Goal: Task Accomplishment & Management: Complete application form

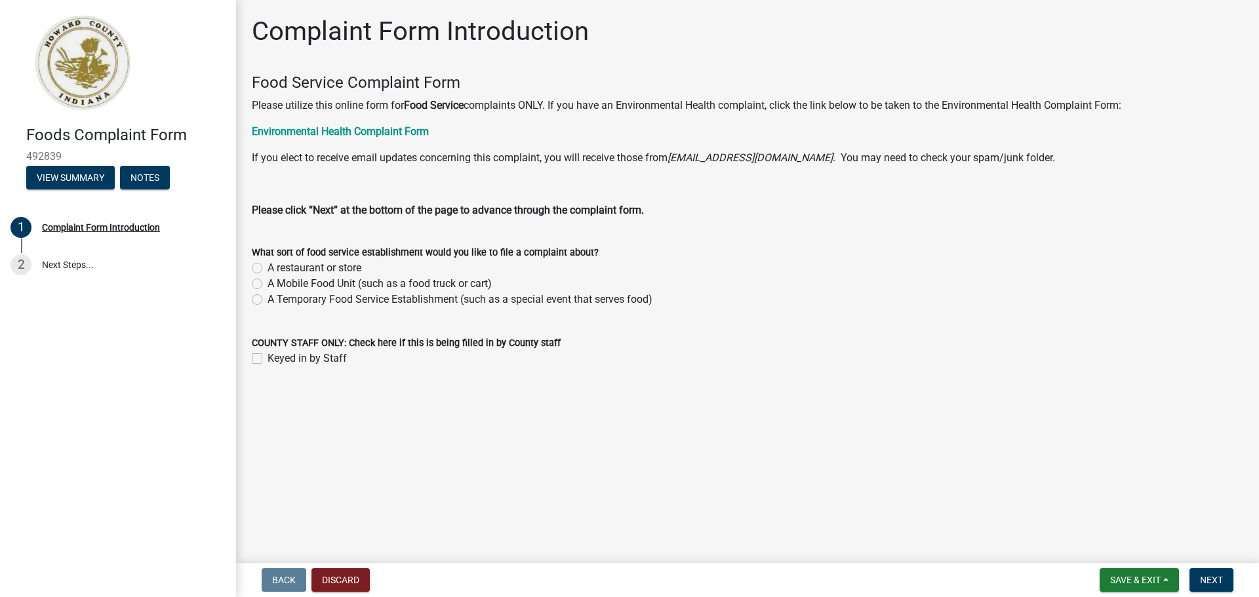
click at [268, 284] on label "A Mobile Food Unit (such as a food truck or cart)" at bounding box center [380, 284] width 224 height 16
click at [268, 284] on input "A Mobile Food Unit (such as a food truck or cart)" at bounding box center [272, 280] width 9 height 9
radio input "true"
click at [1212, 581] on span "Next" at bounding box center [1211, 580] width 23 height 10
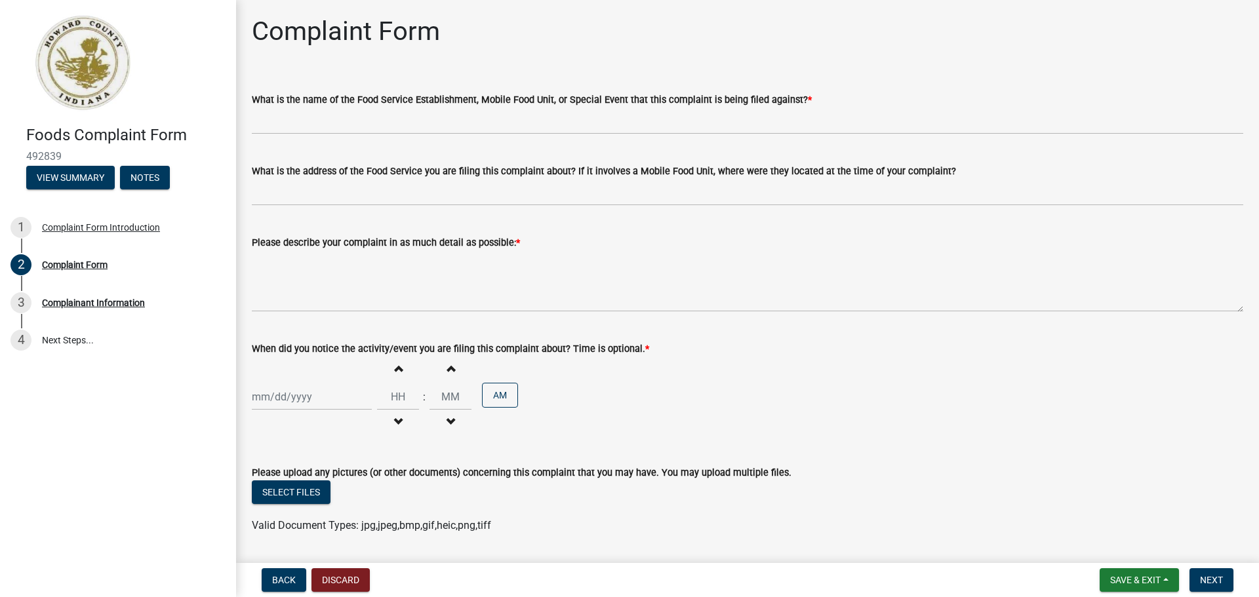
click at [326, 136] on wm-data-entity-input "What is the name of the Food Service Establishment, Mobile Food Unit, or Specia…" at bounding box center [747, 108] width 991 height 71
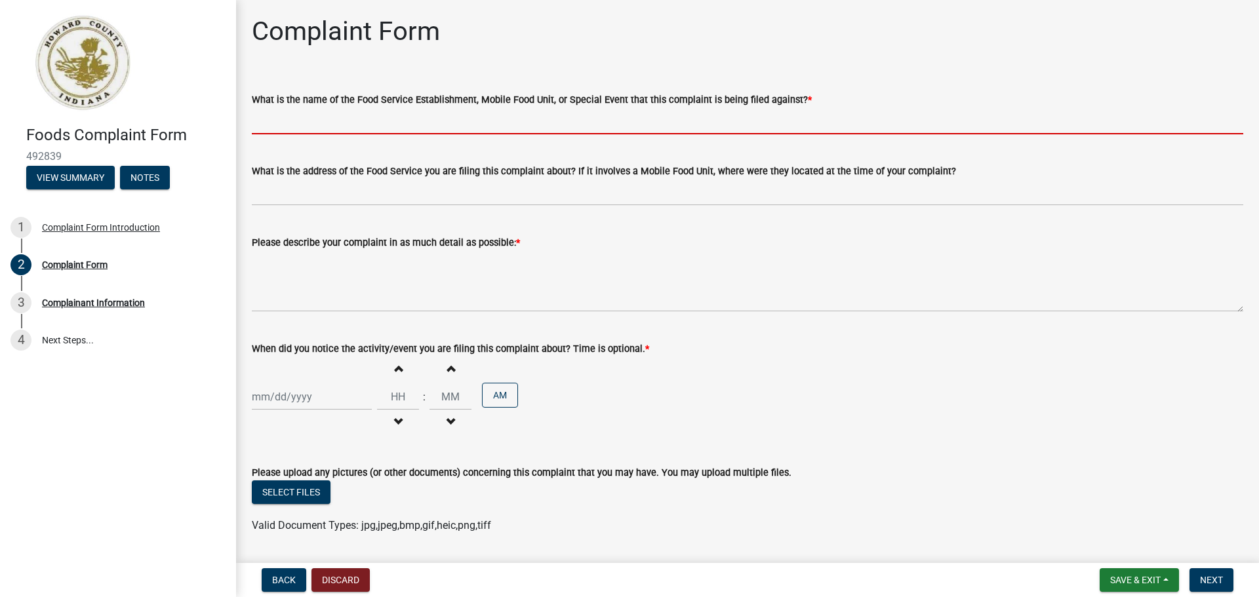
click at [322, 124] on input "What is the name of the Food Service Establishment, Mobile Food Unit, or Specia…" at bounding box center [747, 121] width 991 height 27
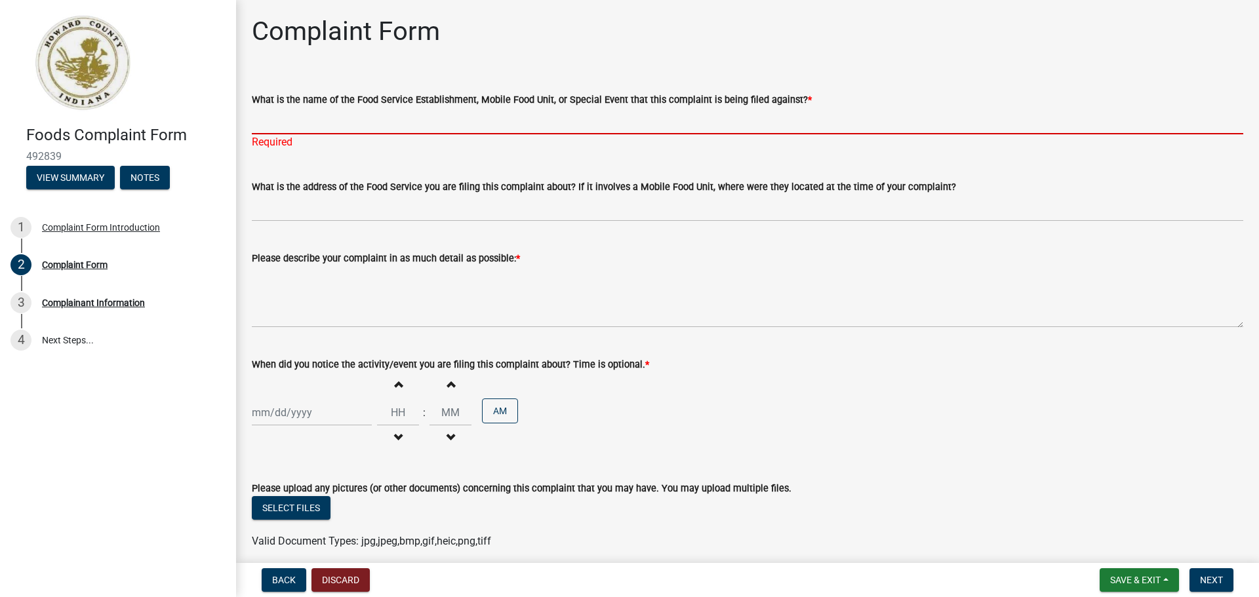
click at [275, 119] on input "What is the name of the Food Service Establishment, Mobile Food Unit, or Specia…" at bounding box center [747, 121] width 991 height 27
click at [273, 117] on input "What is the name of the Food Service Establishment, Mobile Food Unit, or Specia…" at bounding box center [747, 121] width 991 height 27
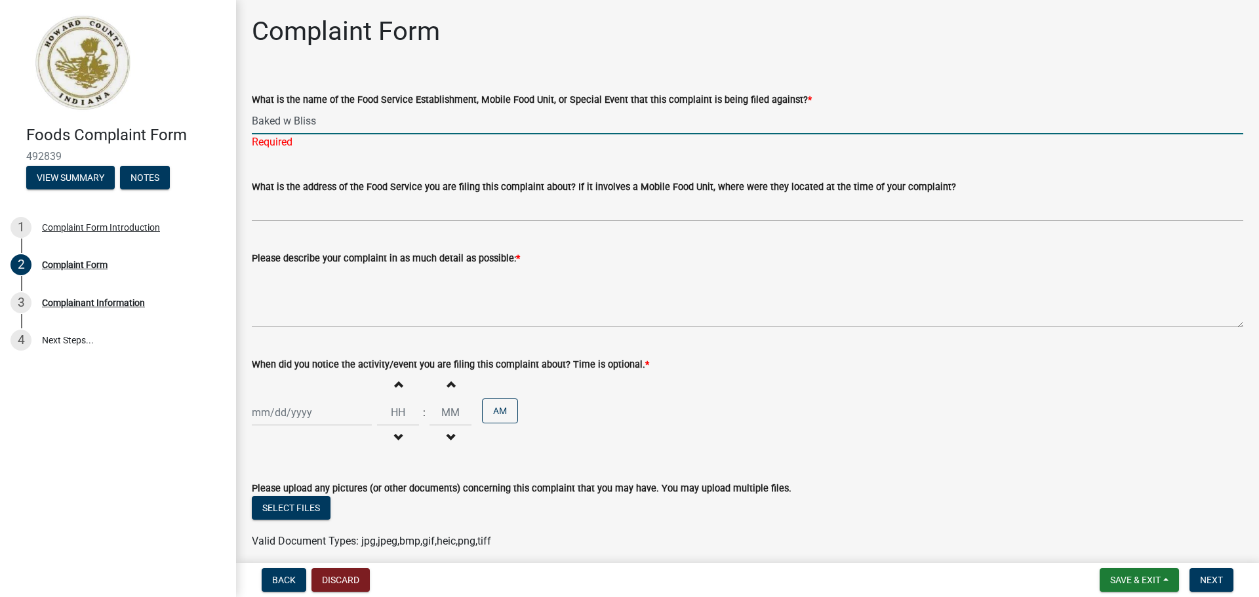
click at [290, 123] on input "Baked w Bliss" at bounding box center [747, 121] width 991 height 27
type input "Baked [PERSON_NAME]"
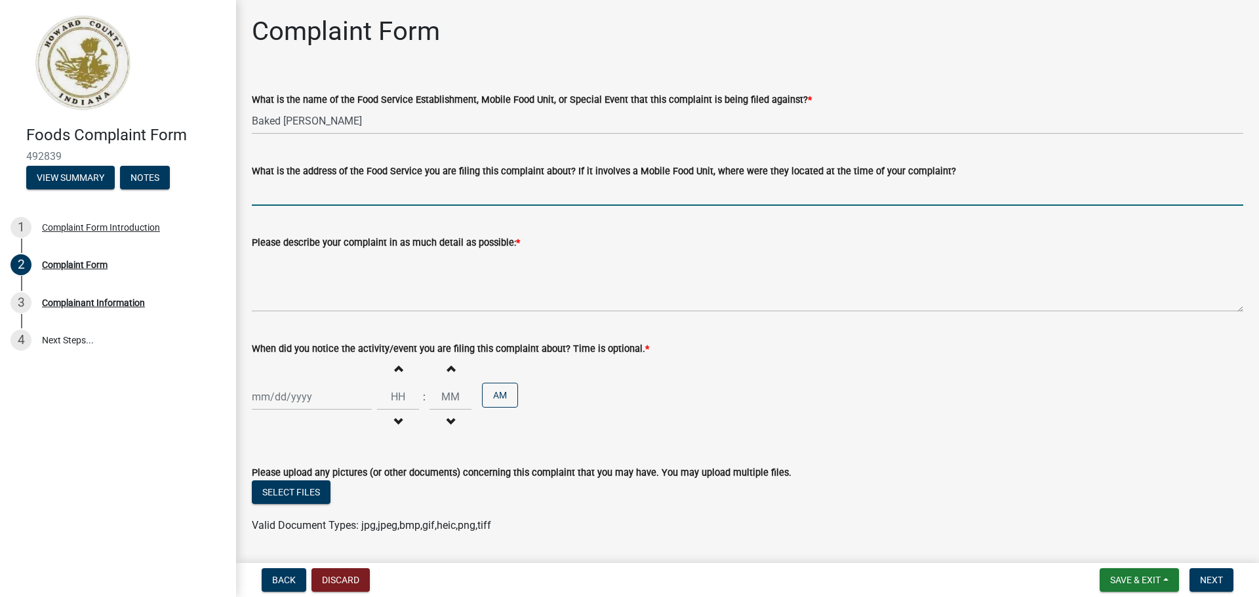
click at [285, 209] on wm-data-entity-input "What is the address of the Food Service you are filing this complaint about? If…" at bounding box center [747, 180] width 991 height 71
type input "Kokomo, IN - was all that is listed"
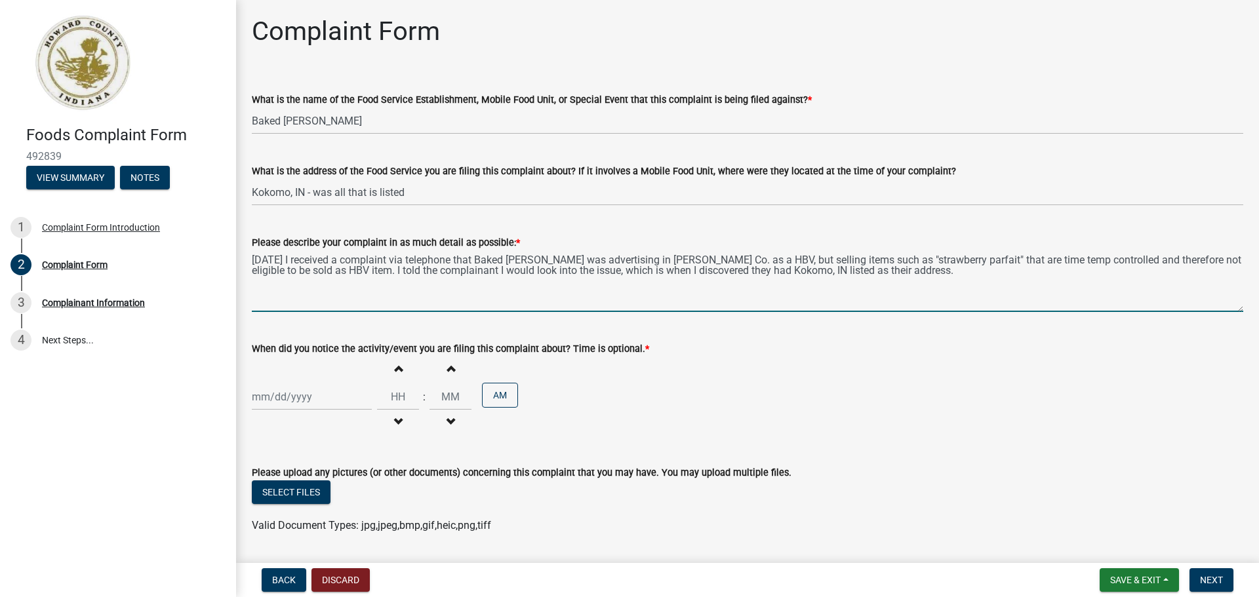
type textarea "[DATE] I received a complaint via telephone that Baked [PERSON_NAME] was advert…"
select select "10"
select select "2025"
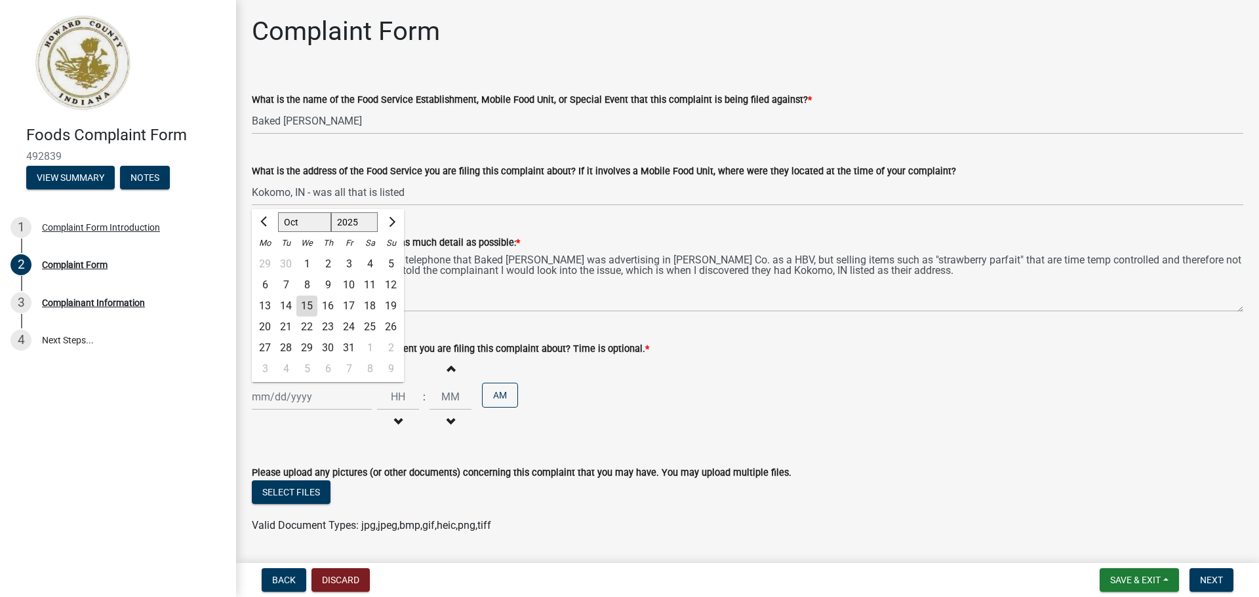
click at [303, 406] on div "[PERSON_NAME] Feb Mar Apr [PERSON_NAME][DATE] Oct Nov [DATE] 1526 1527 1528 152…" at bounding box center [312, 397] width 120 height 27
click at [307, 300] on div "15" at bounding box center [306, 306] width 21 height 21
type input "[DATE]"
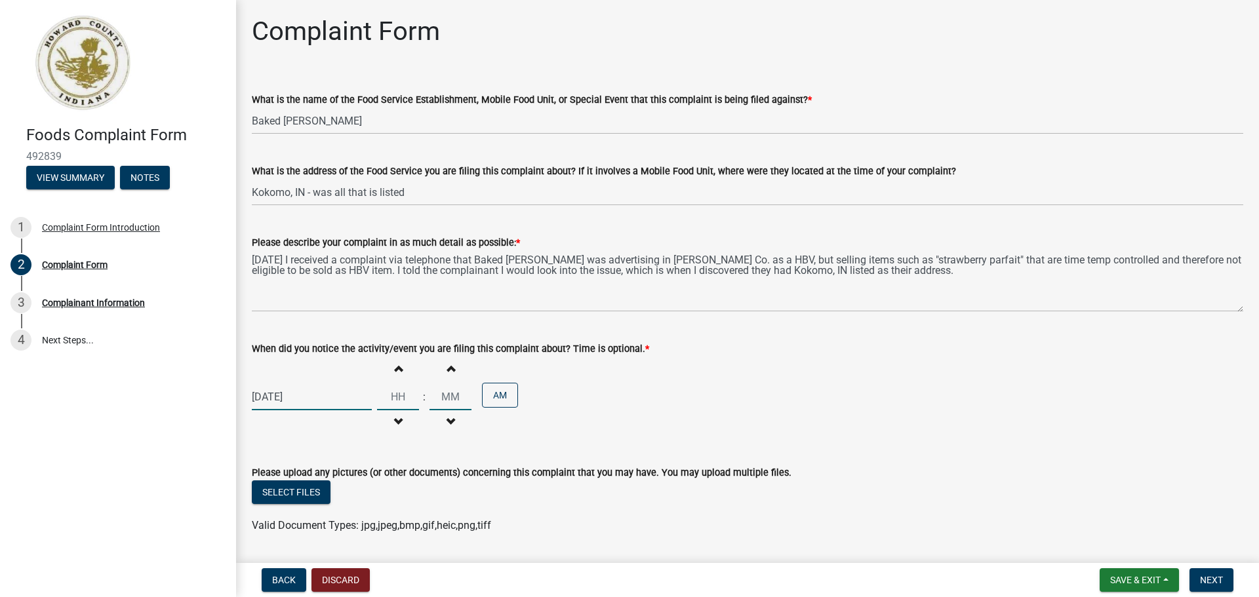
click at [395, 399] on input "Hours" at bounding box center [398, 397] width 42 height 27
type input "09"
type input "30"
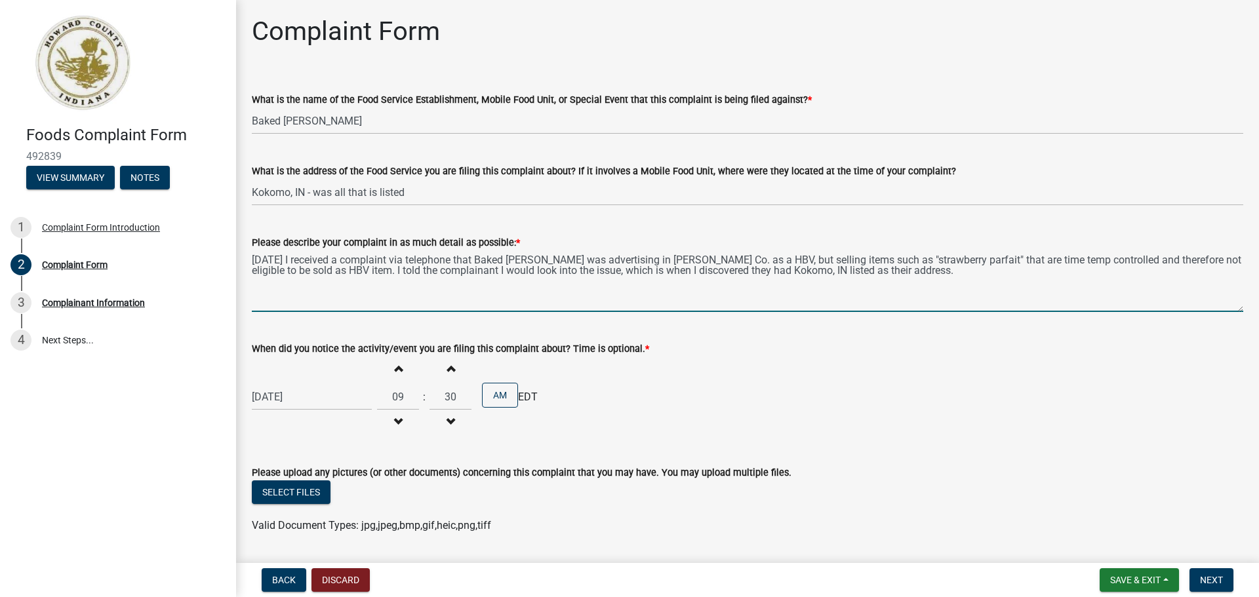
click at [933, 259] on textarea "[DATE] I received a complaint via telephone that Baked [PERSON_NAME] was advert…" at bounding box center [747, 281] width 991 height 62
click at [940, 260] on textarea "[DATE] I received a complaint via telephone that Baked [PERSON_NAME] was advert…" at bounding box center [747, 281] width 991 height 62
drag, startPoint x: 1020, startPoint y: 262, endPoint x: 1005, endPoint y: 259, distance: 15.3
click at [1005, 259] on textarea "[DATE] I received a complaint via telephone that Baked [PERSON_NAME] was advert…" at bounding box center [747, 281] width 991 height 62
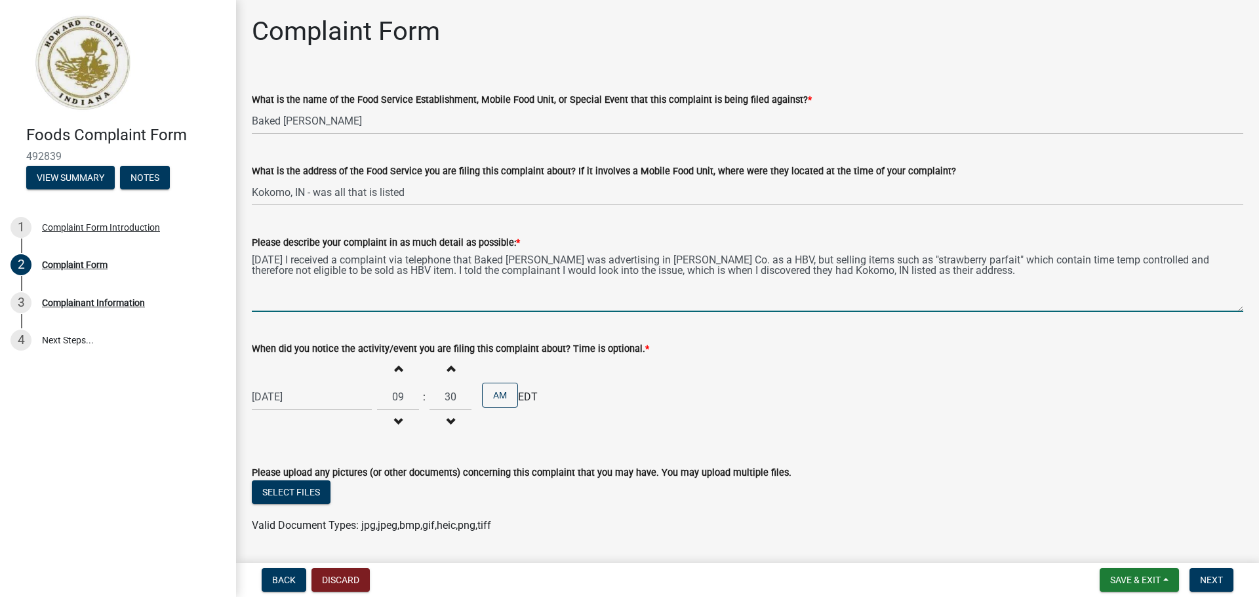
drag, startPoint x: 1100, startPoint y: 261, endPoint x: 1111, endPoint y: 263, distance: 10.7
click at [1102, 261] on textarea "[DATE] I received a complaint via telephone that Baked [PERSON_NAME] was advert…" at bounding box center [747, 281] width 991 height 62
type textarea "[DATE] I received a complaint via telephone that Baked [PERSON_NAME] was advert…"
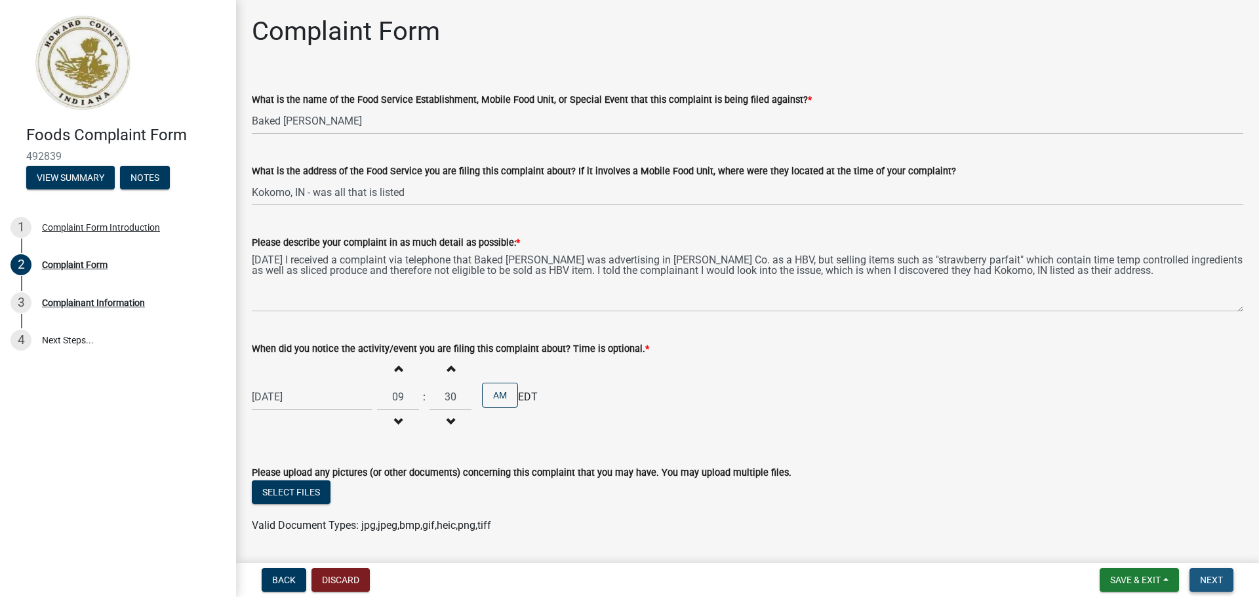
click at [1209, 582] on span "Next" at bounding box center [1211, 580] width 23 height 10
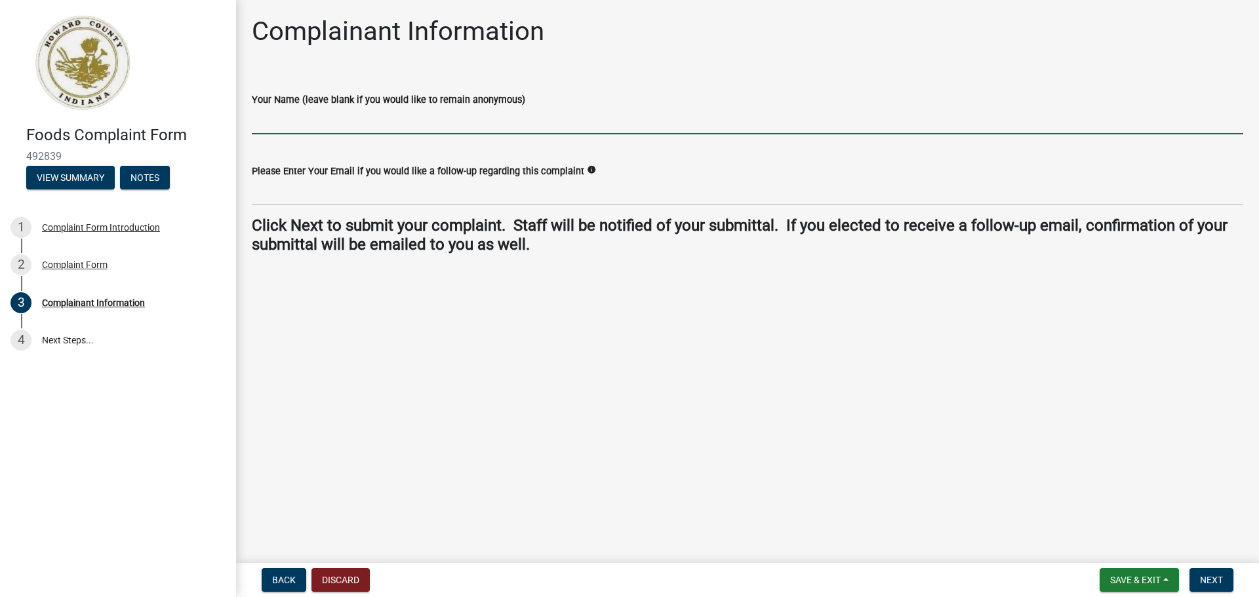
click at [344, 113] on input "Your Name (leave blank if you would like to remain anonymous)" at bounding box center [747, 121] width 991 height 27
type input "[PERSON_NAME]"
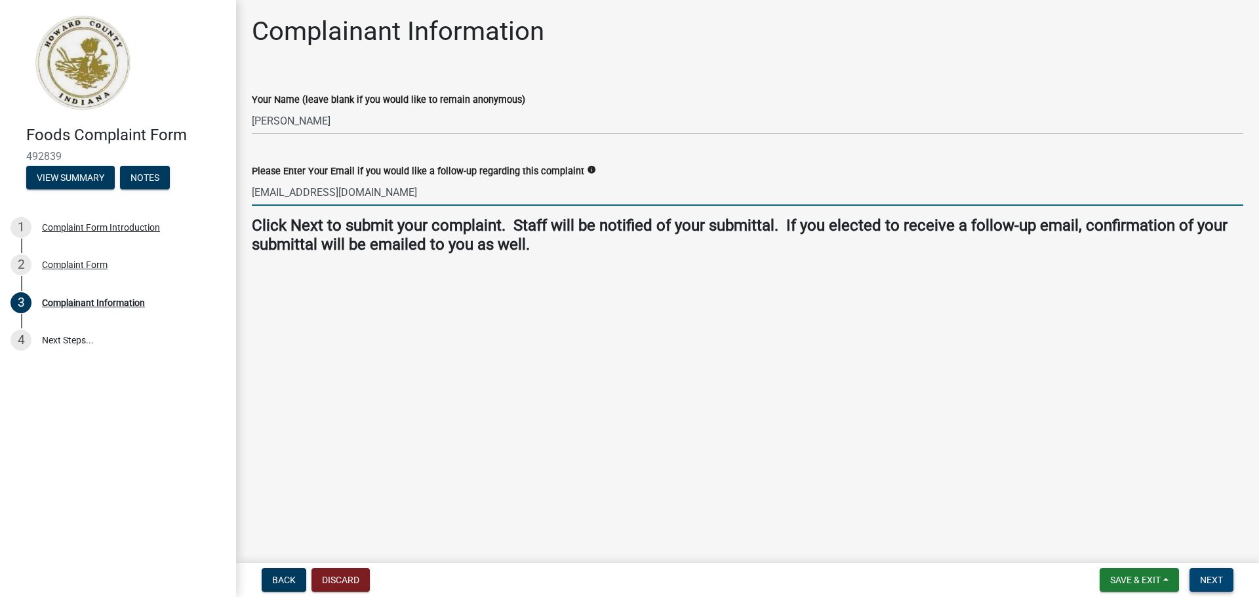
type input "[EMAIL_ADDRESS][DOMAIN_NAME]"
click at [1216, 580] on span "Next" at bounding box center [1211, 580] width 23 height 10
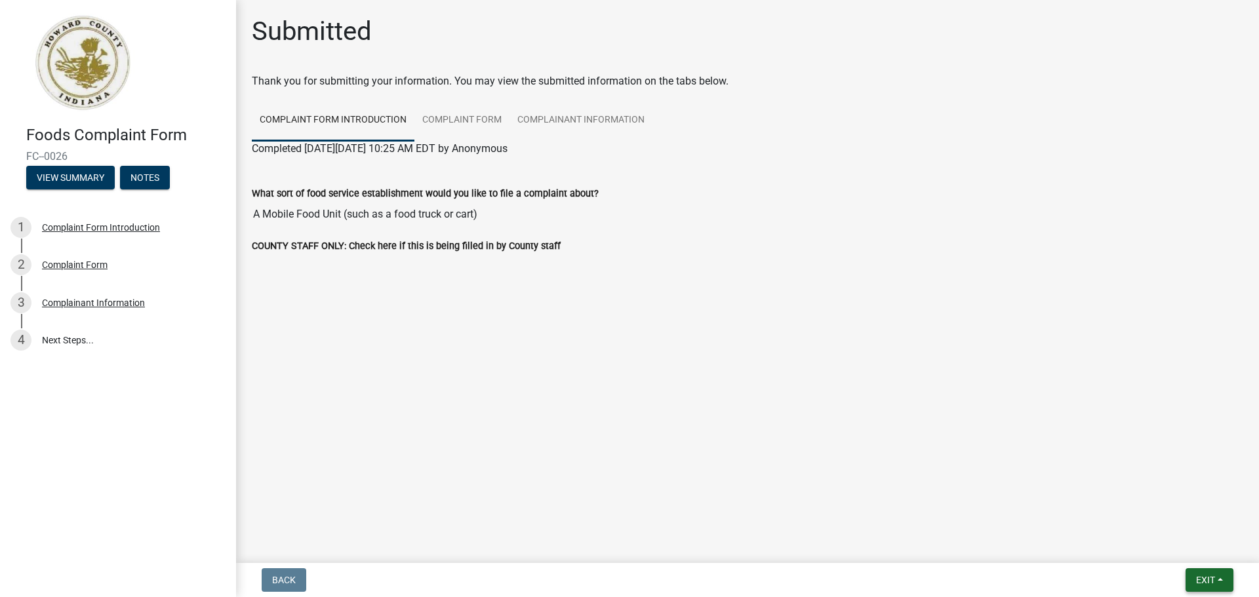
click at [1216, 580] on button "Exit" at bounding box center [1210, 581] width 48 height 24
click at [649, 449] on main "Submitted Thank you for submitting your information. You may view the submitted…" at bounding box center [747, 279] width 1023 height 558
